Goal: Navigation & Orientation: Understand site structure

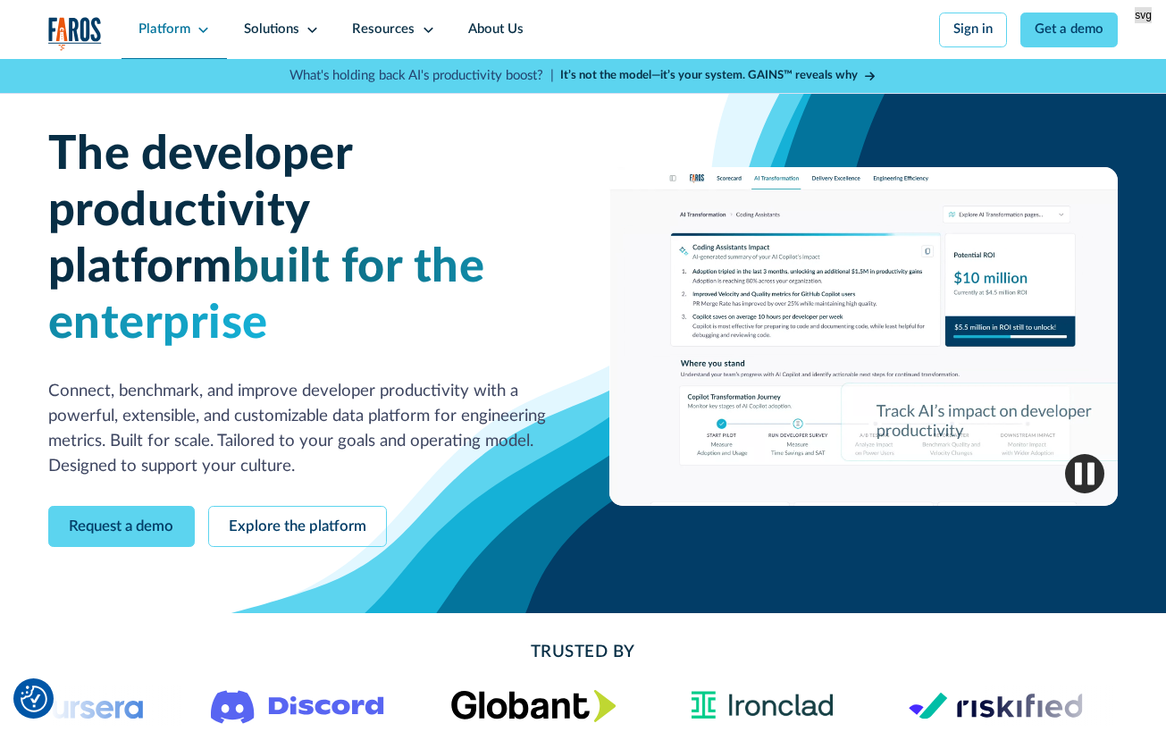
click at [200, 26] on icon at bounding box center [203, 29] width 13 height 13
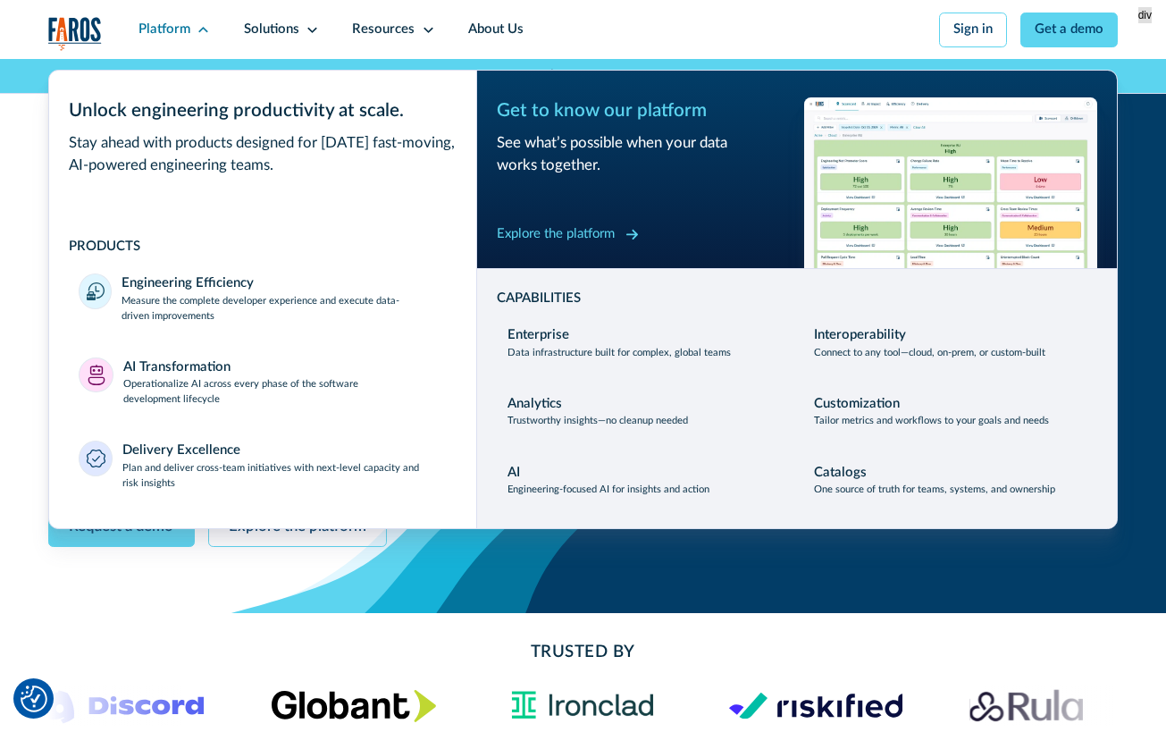
click at [594, 240] on div "Explore the platform" at bounding box center [556, 234] width 118 height 20
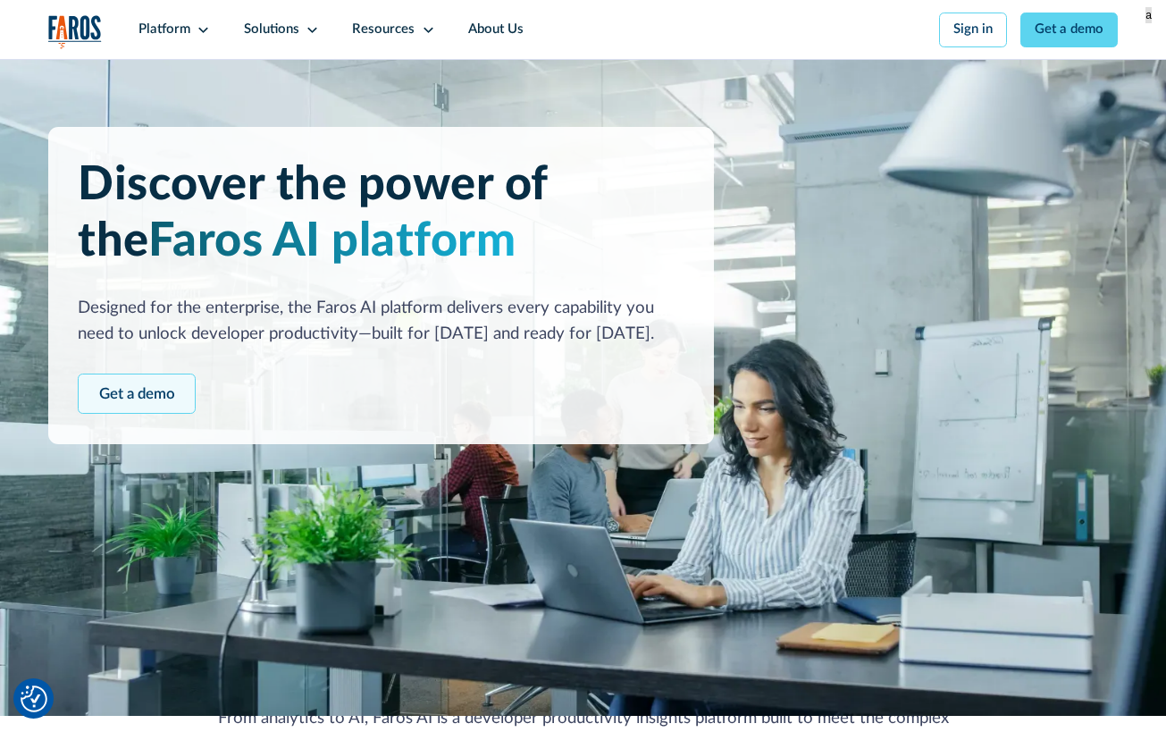
click at [166, 391] on link "Get a demo" at bounding box center [137, 393] width 118 height 41
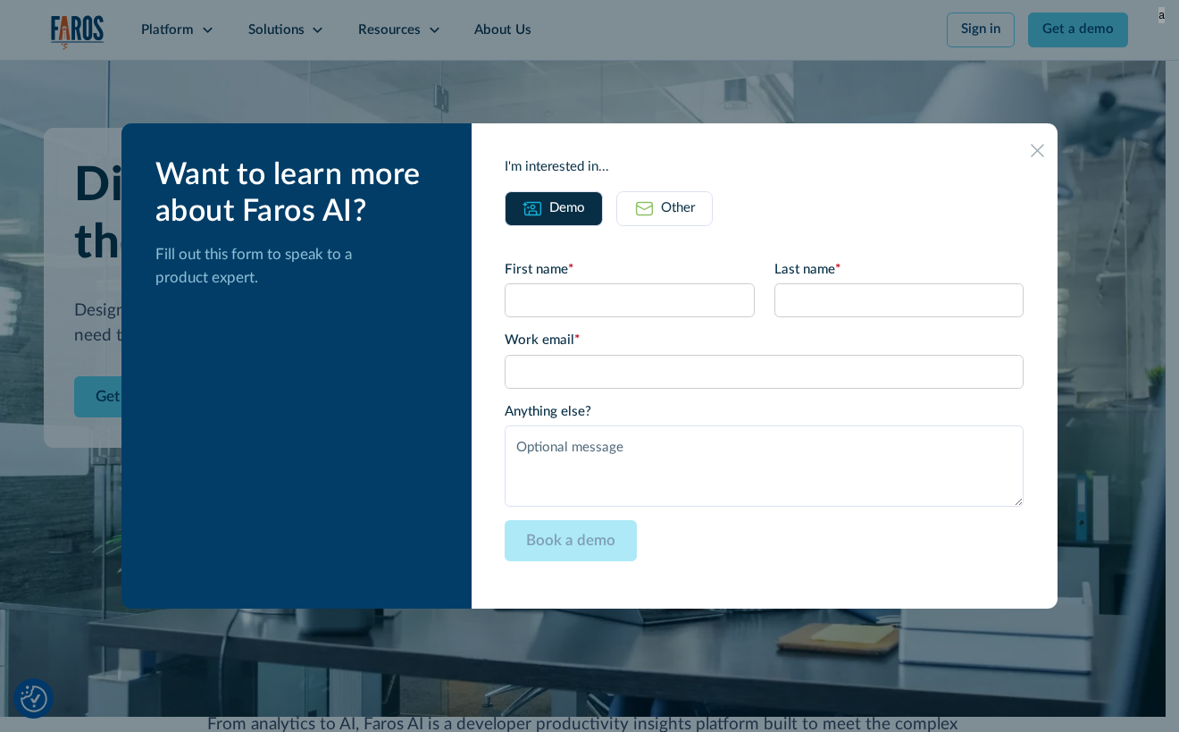
click at [713, 195] on link "Other" at bounding box center [665, 209] width 96 height 36
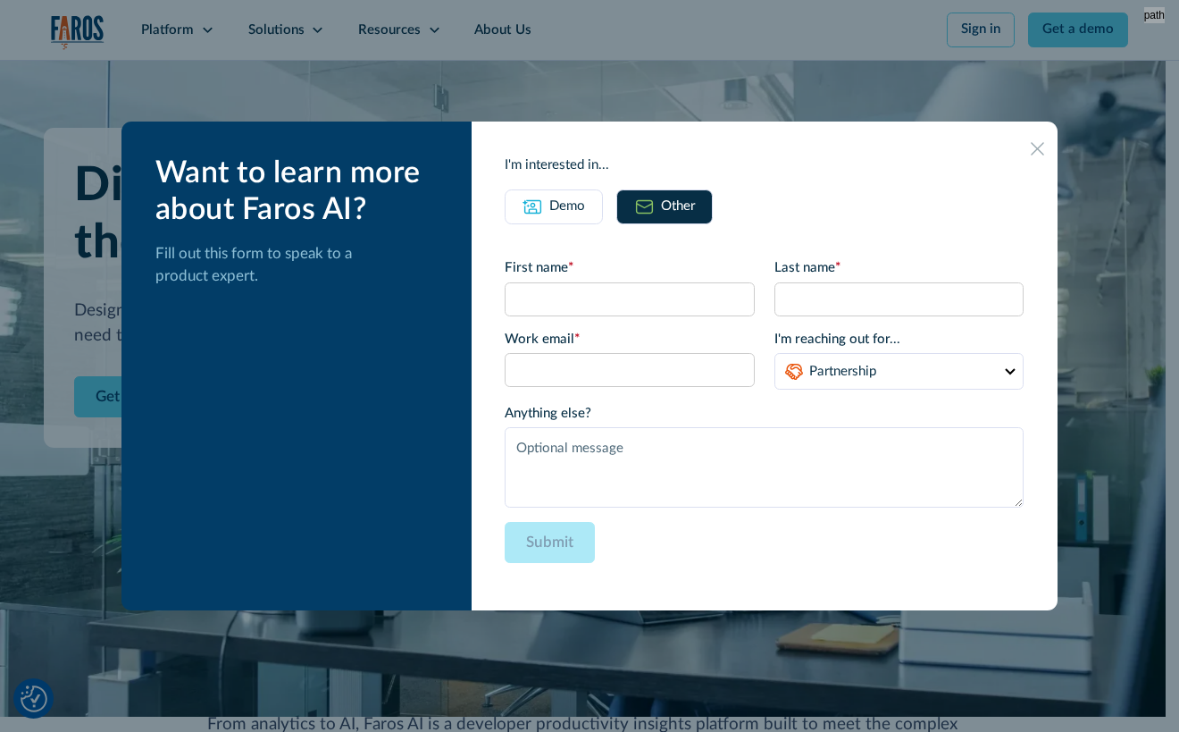
click at [1031, 146] on icon at bounding box center [1037, 148] width 13 height 13
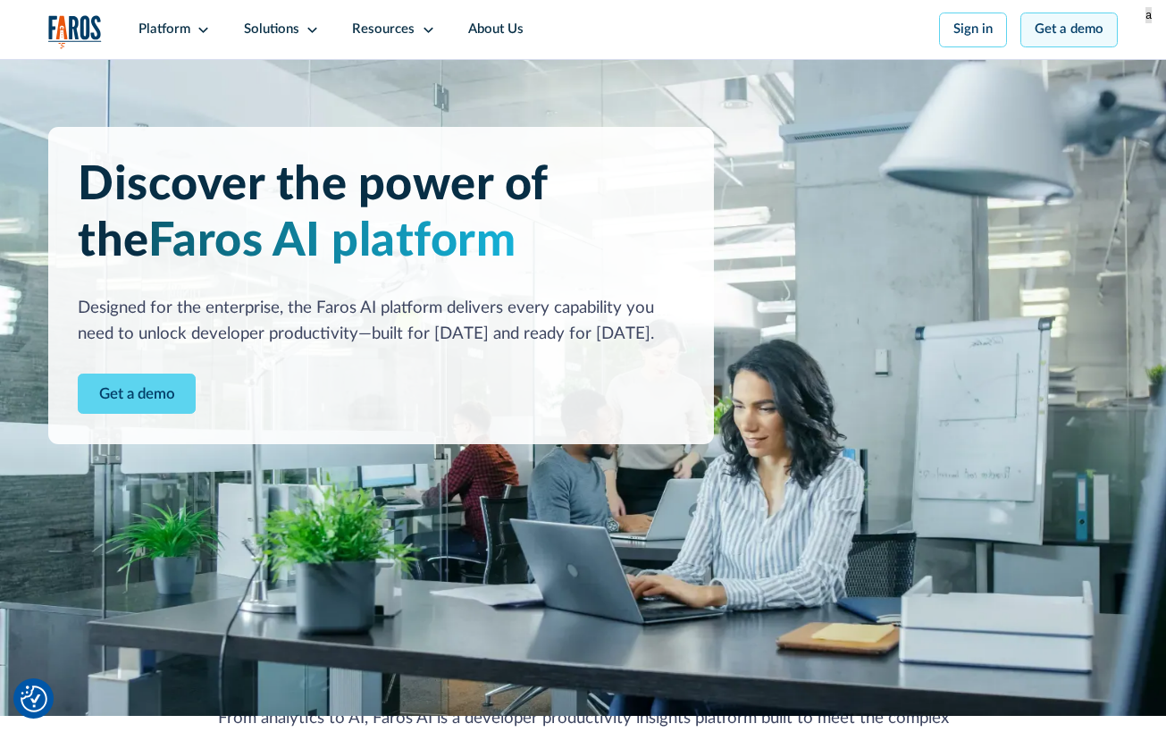
click at [1075, 32] on link "Get a demo" at bounding box center [1068, 30] width 97 height 35
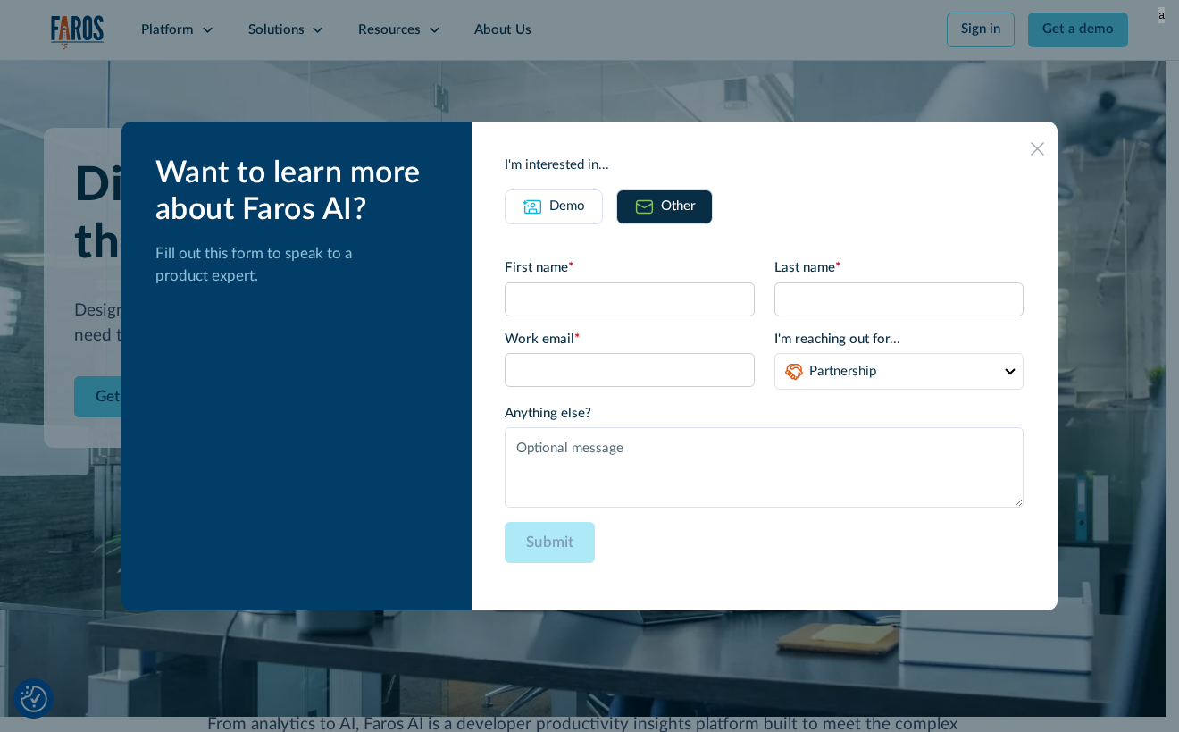
click at [575, 202] on div "Demo" at bounding box center [568, 207] width 36 height 21
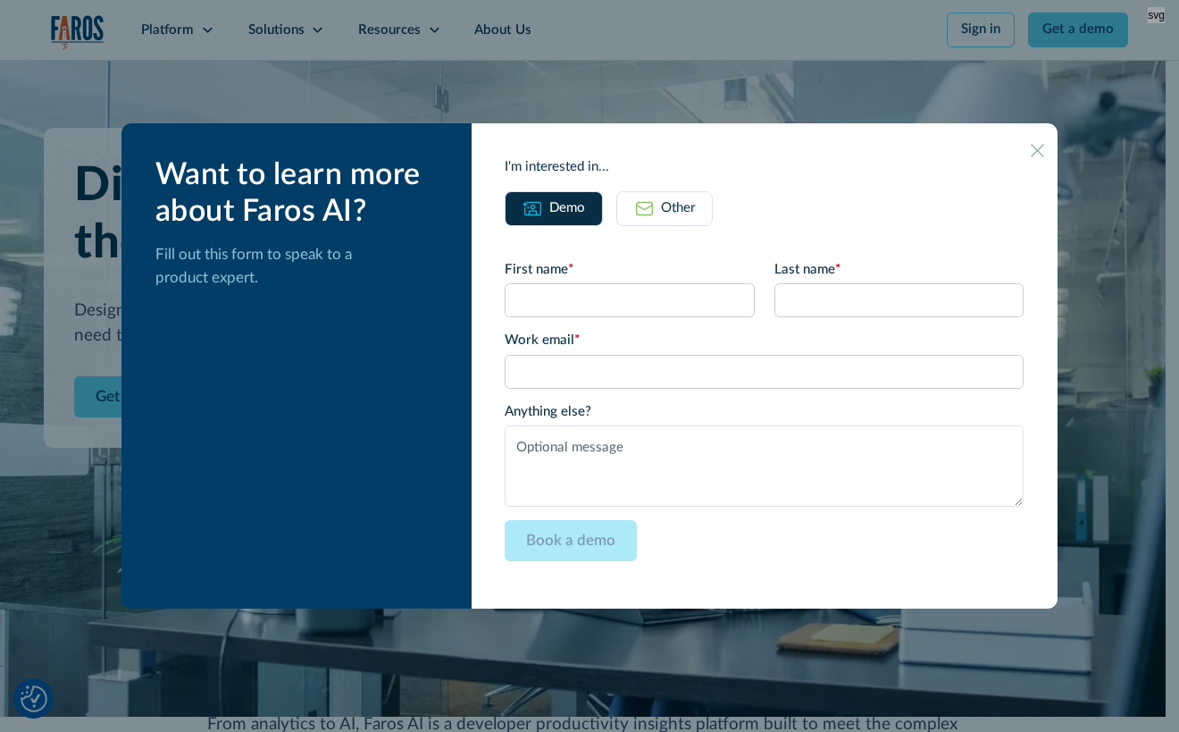
click at [1031, 156] on icon at bounding box center [1037, 150] width 13 height 13
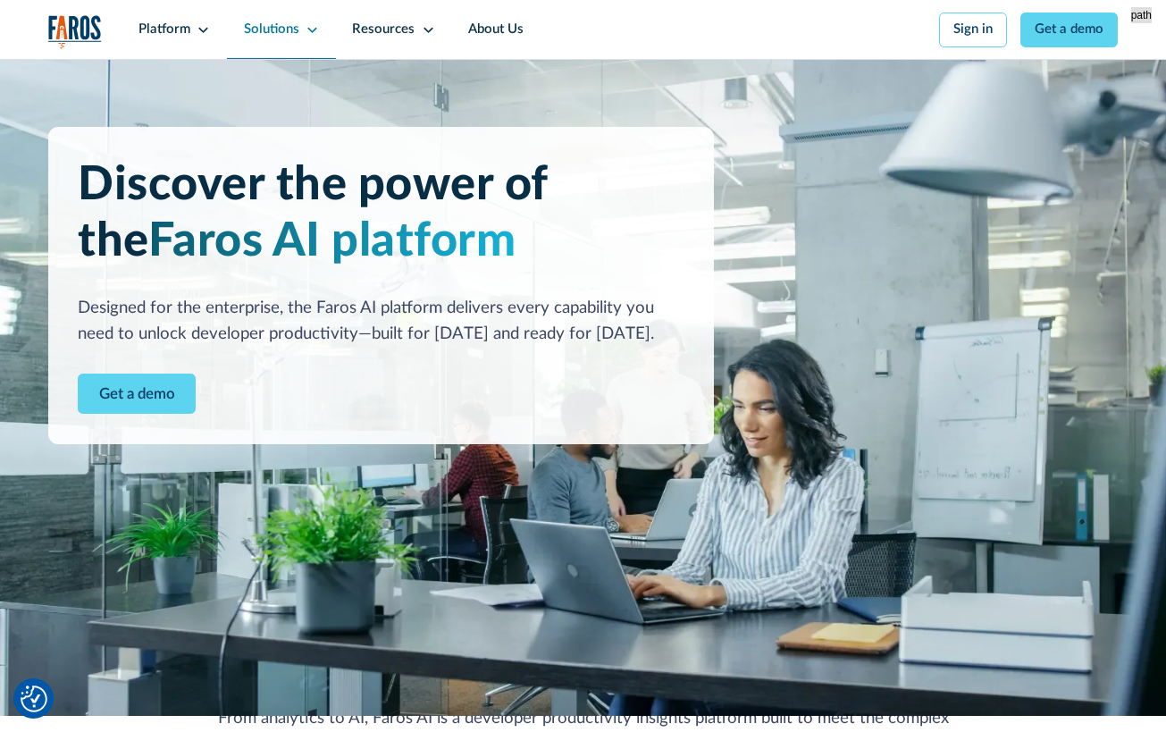
click at [308, 31] on icon at bounding box center [311, 30] width 9 height 5
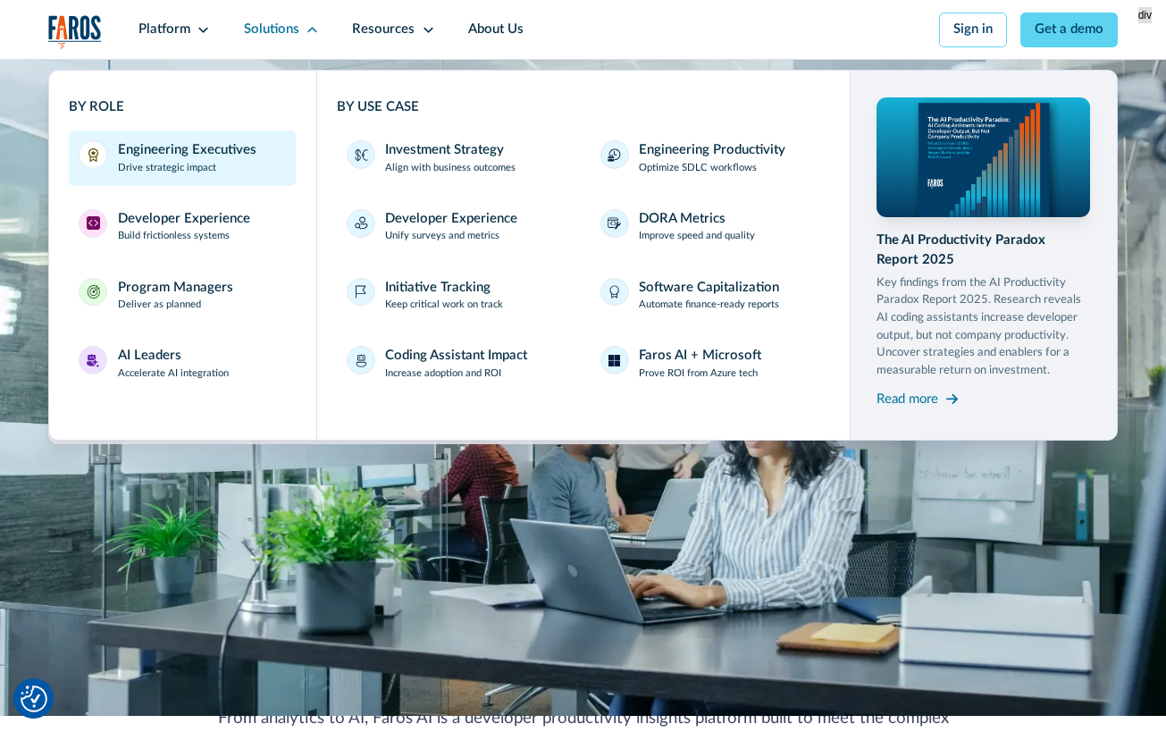
click at [231, 152] on div "Engineering Executives" at bounding box center [187, 150] width 138 height 20
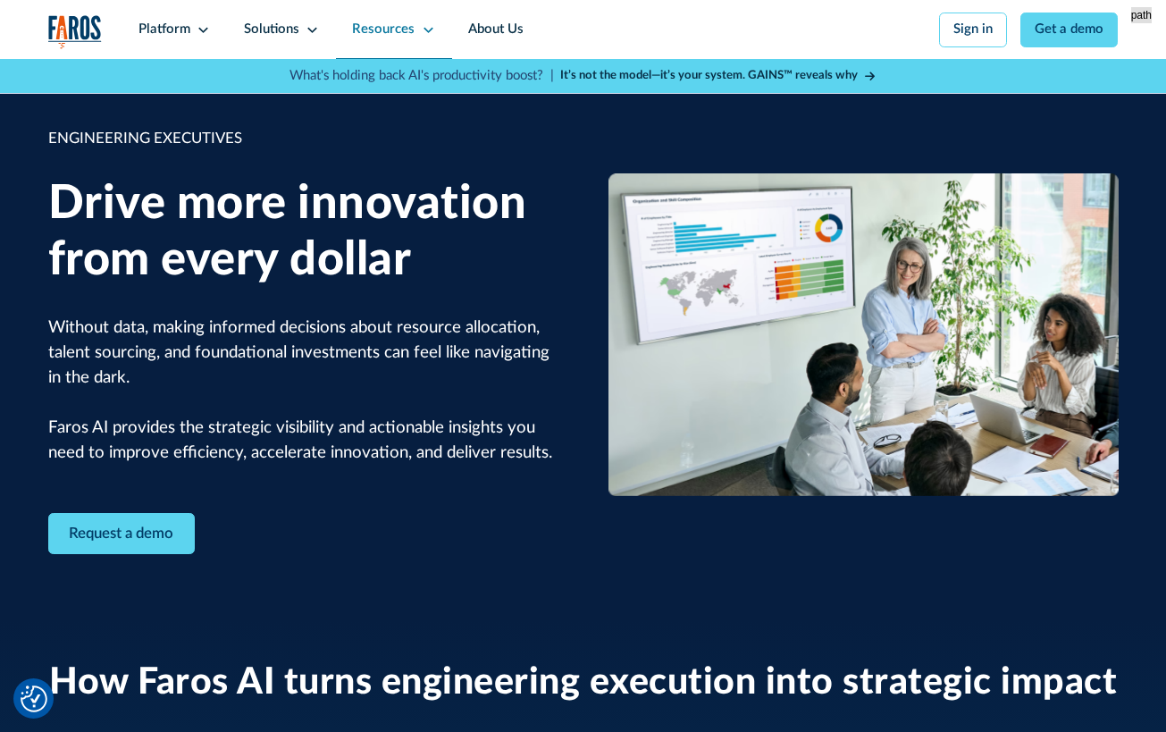
click at [424, 30] on icon at bounding box center [428, 30] width 9 height 5
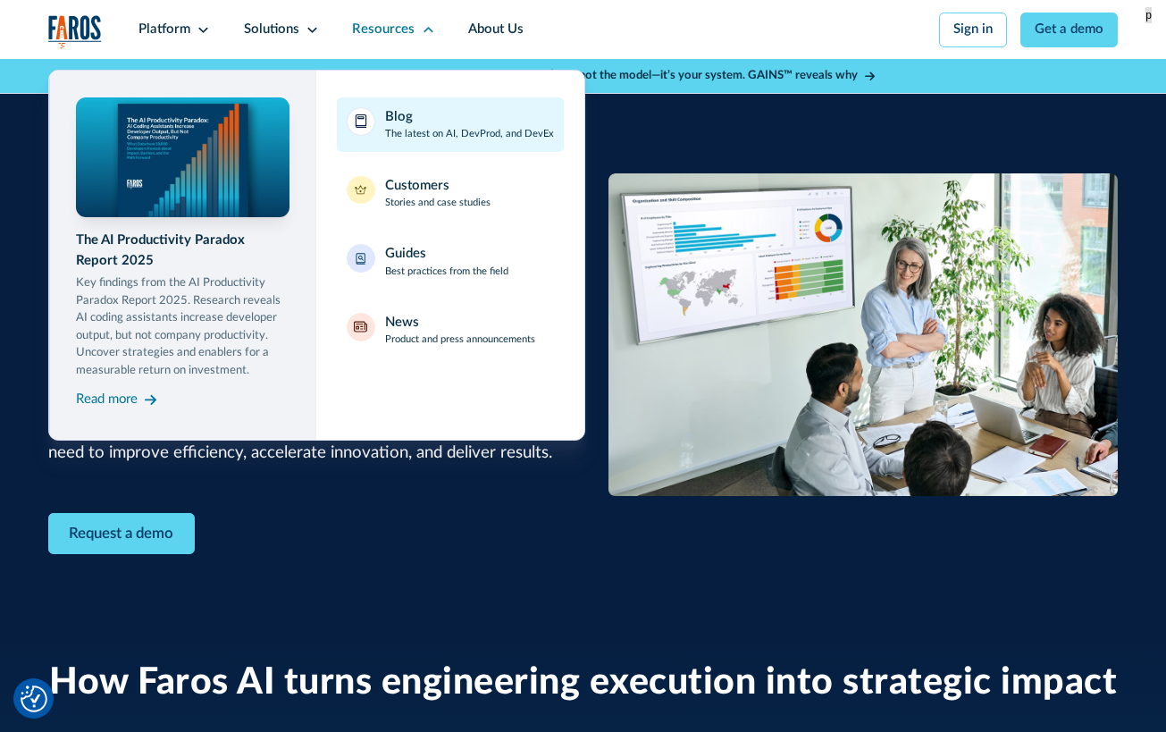
click at [398, 132] on p "The latest on AI, DevProd, and DevEx" at bounding box center [469, 134] width 169 height 15
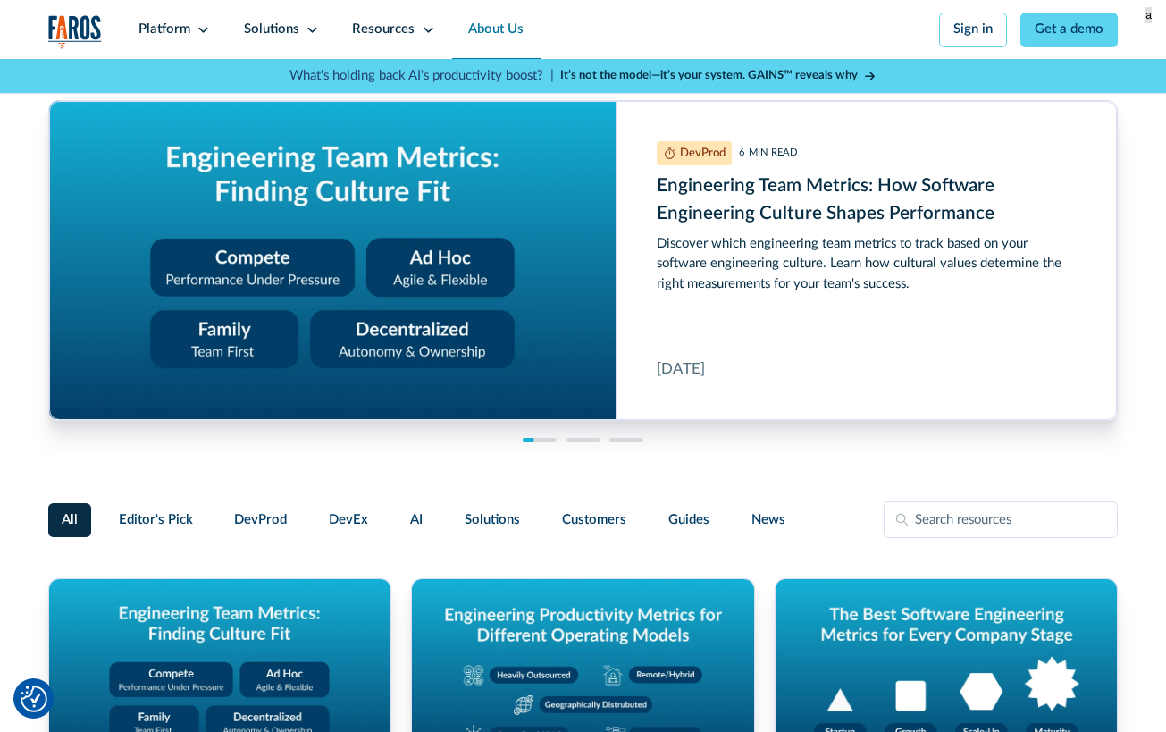
click at [510, 27] on link "About Us" at bounding box center [496, 29] width 88 height 59
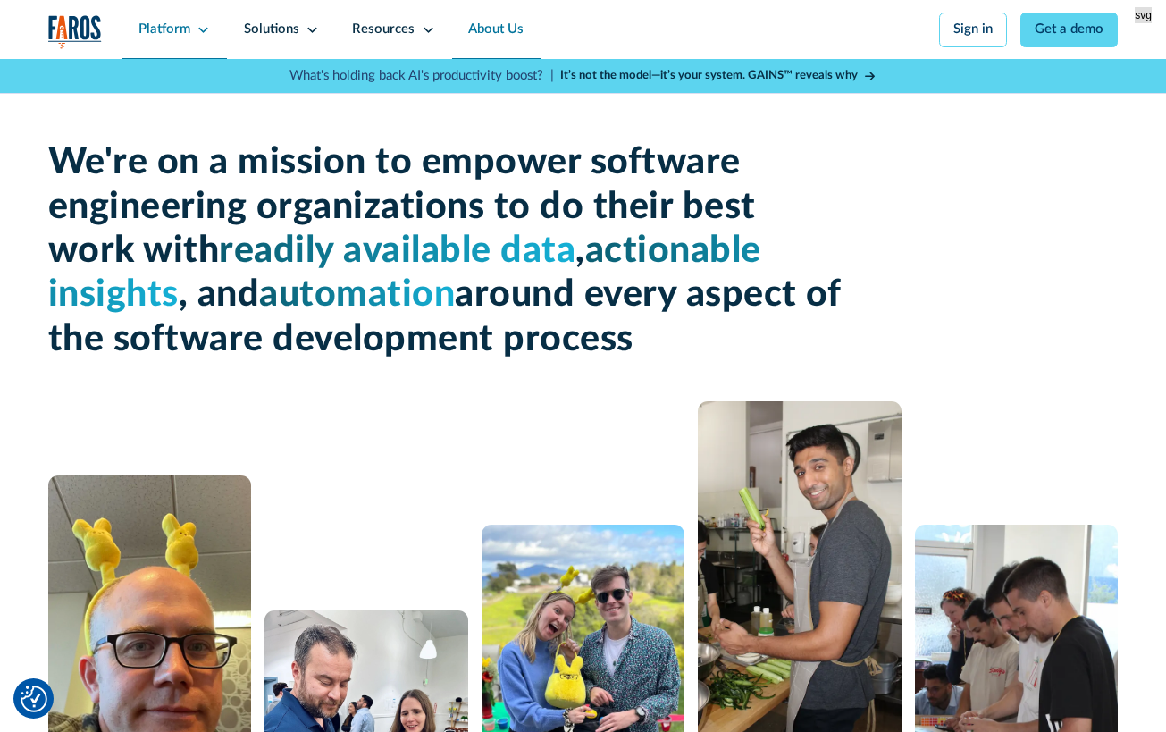
click at [197, 31] on icon at bounding box center [203, 29] width 13 height 13
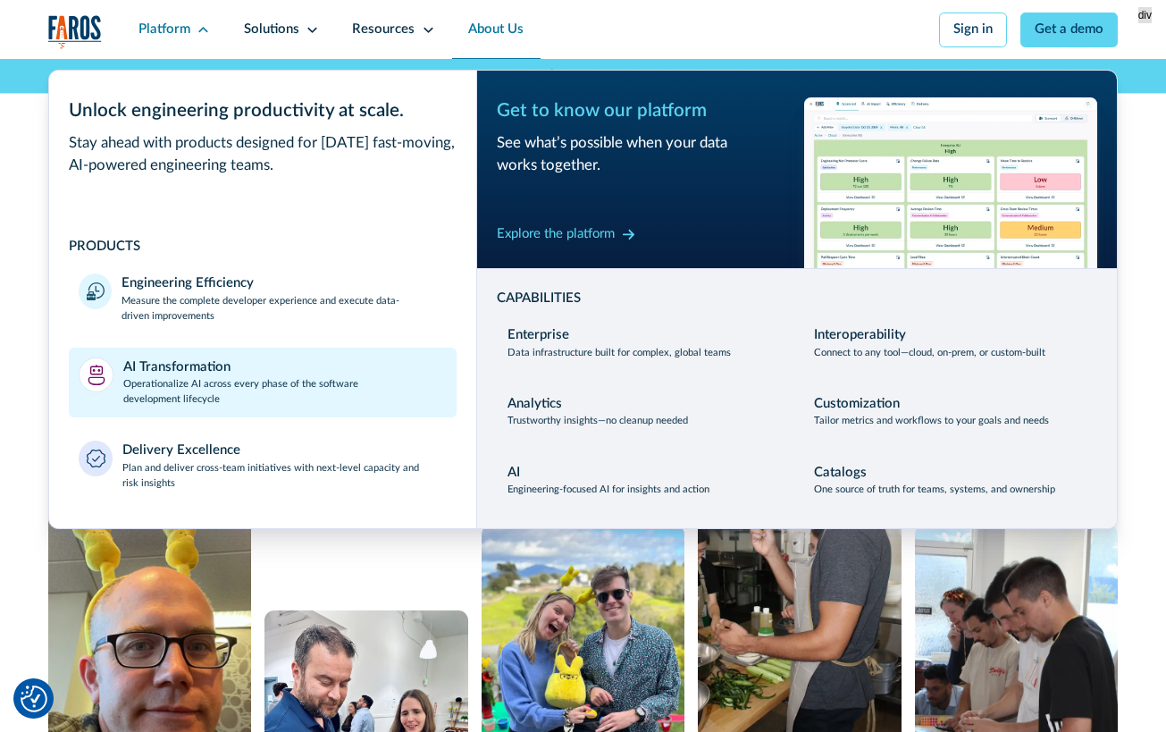
click at [233, 370] on div "AI Transformation Operationalize AI across every phase of the software developm…" at bounding box center [284, 382] width 323 height 50
